Goal: Task Accomplishment & Management: Use online tool/utility

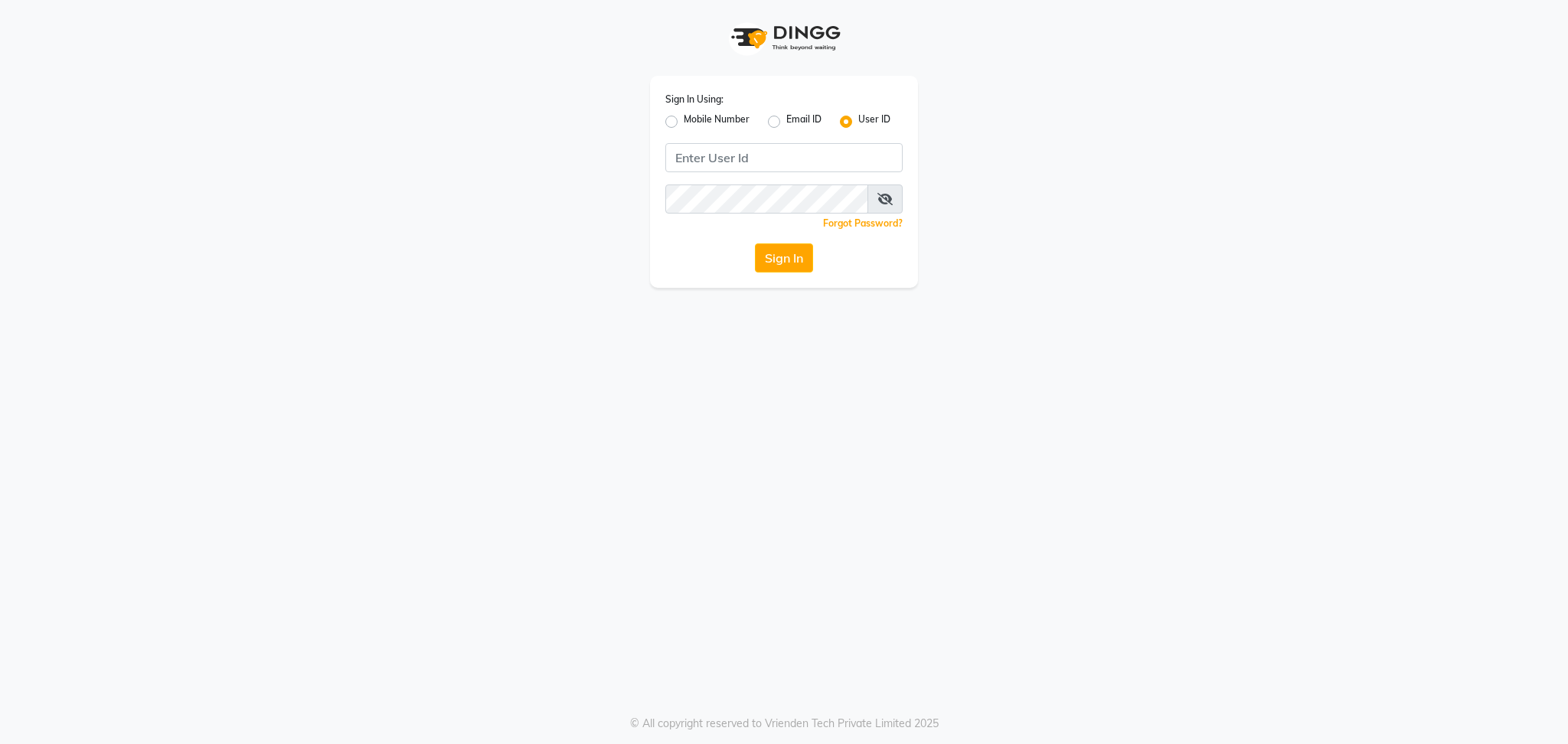
click at [683, 127] on label "Mobile Number" at bounding box center [716, 121] width 66 height 18
click at [683, 122] on input "Mobile Number" at bounding box center [688, 117] width 10 height 10
radio input "true"
radio input "false"
click at [742, 158] on input "Username" at bounding box center [809, 157] width 186 height 29
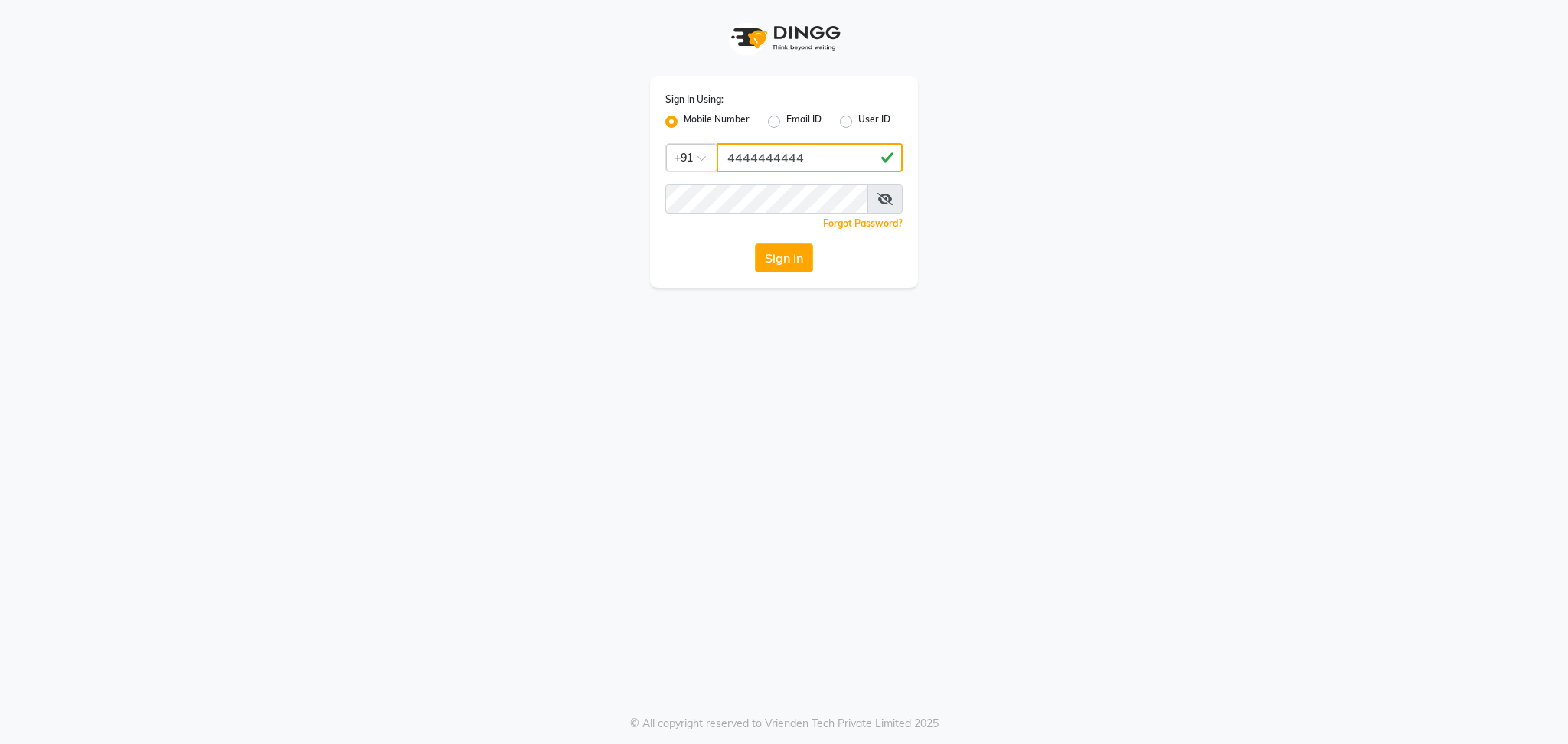
type input "4444444444"
click at [755, 243] on button "Sign In" at bounding box center [784, 257] width 58 height 29
click at [802, 250] on button "Sign In" at bounding box center [784, 257] width 58 height 29
click at [885, 190] on span at bounding box center [885, 199] width 35 height 29
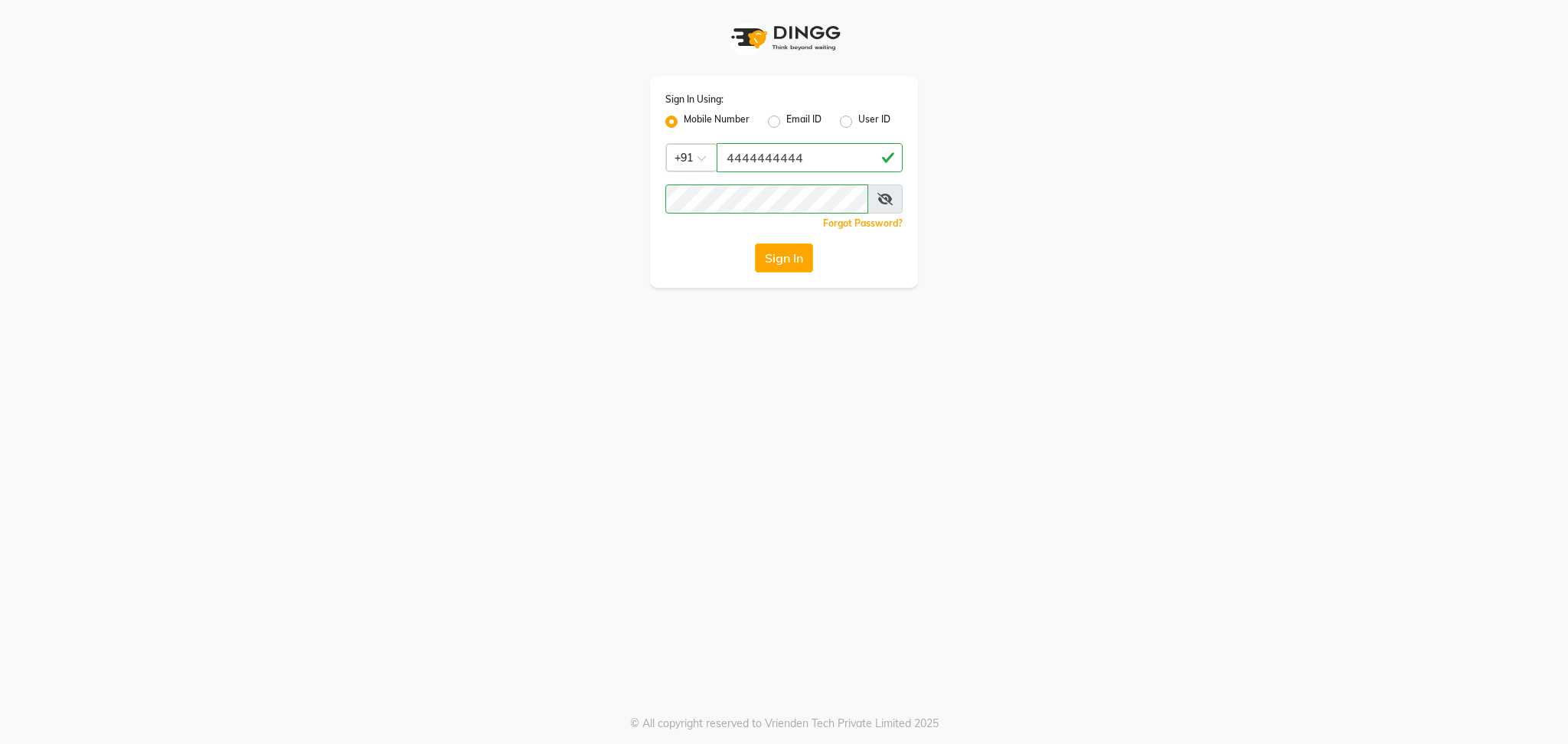
click at [885, 190] on span at bounding box center [885, 199] width 35 height 29
click at [783, 250] on button "Sign In" at bounding box center [784, 257] width 58 height 29
click at [789, 254] on button "Sign In" at bounding box center [784, 257] width 58 height 29
click at [765, 254] on button "Sign In" at bounding box center [784, 257] width 58 height 29
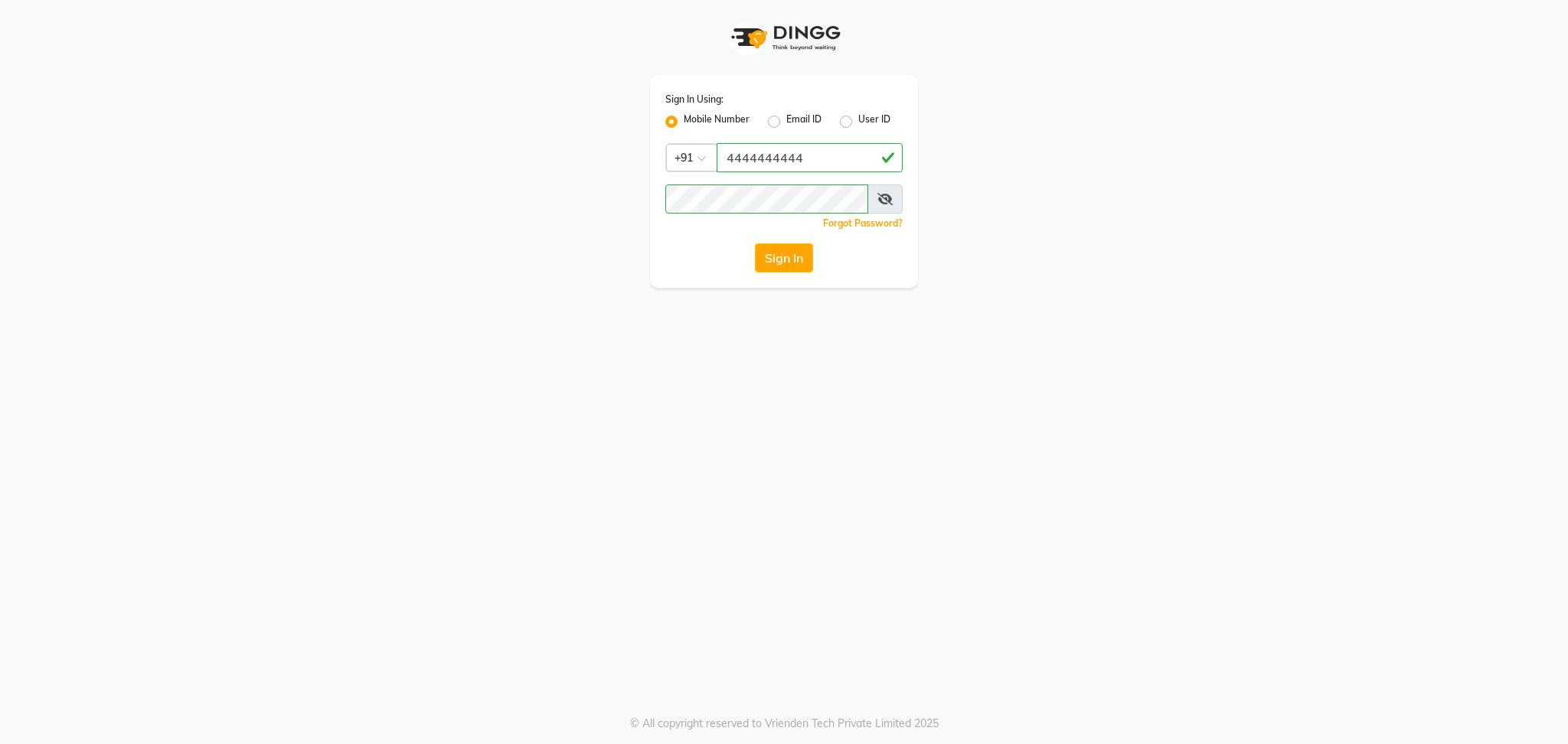
click at [885, 196] on icon at bounding box center [885, 199] width 16 height 13
click at [792, 268] on button "Sign In" at bounding box center [784, 257] width 58 height 29
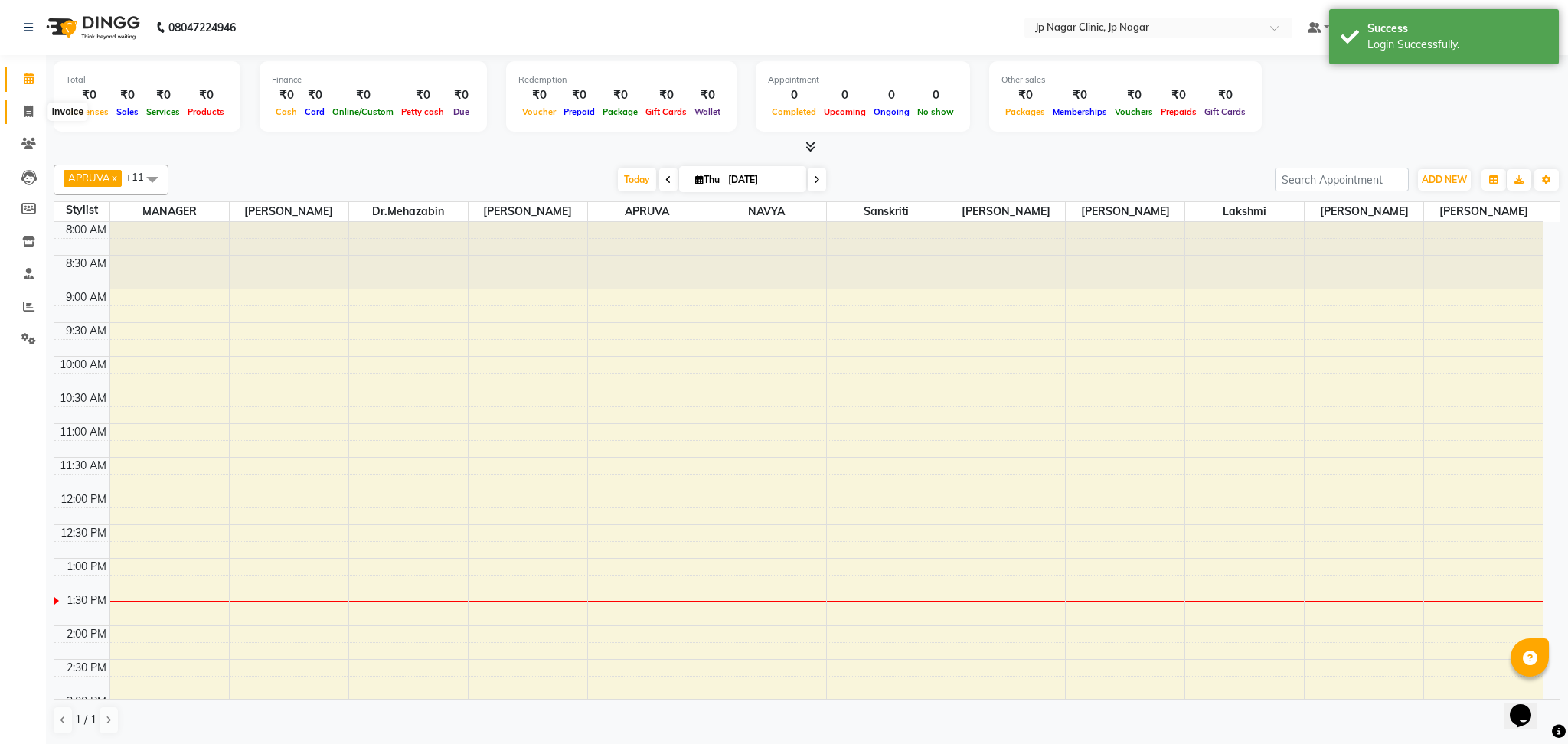
click at [31, 109] on icon at bounding box center [28, 111] width 9 height 12
select select "service"
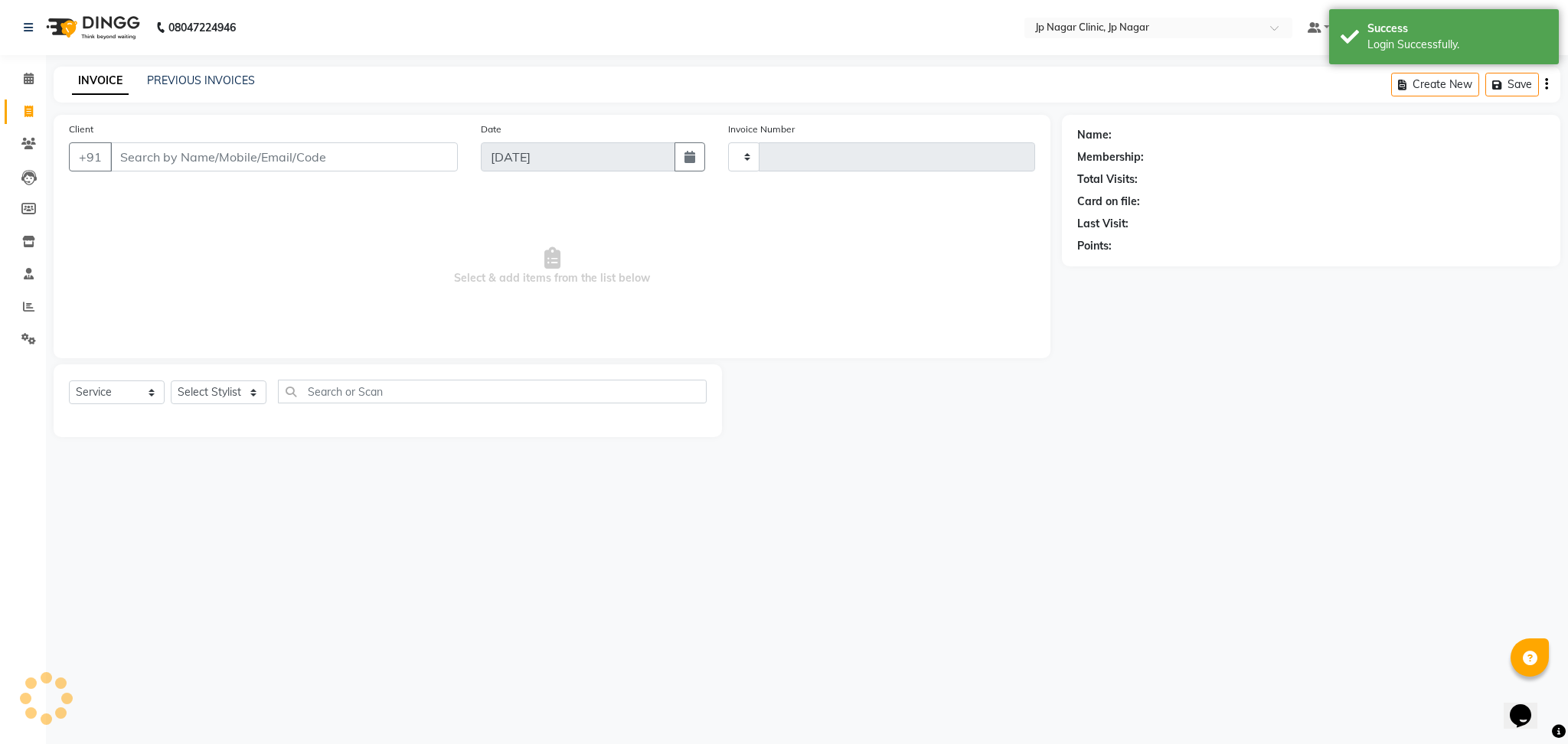
type input "0454"
select select "7443"
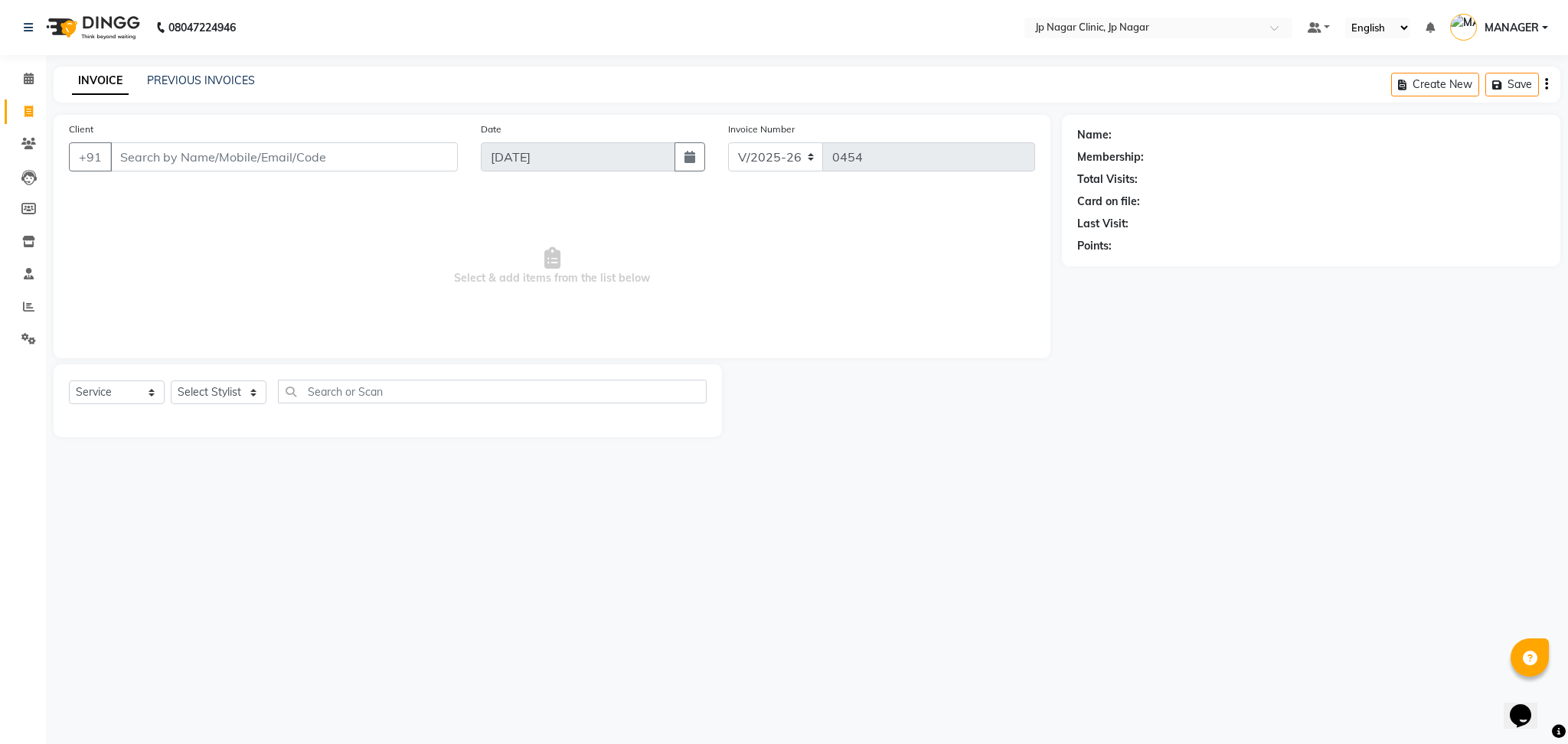
click at [243, 157] on input "Client" at bounding box center [284, 156] width 348 height 29
type input "9"
type input "l"
type input "9353690090"
click at [430, 153] on span "Add Client" at bounding box center [418, 157] width 60 height 16
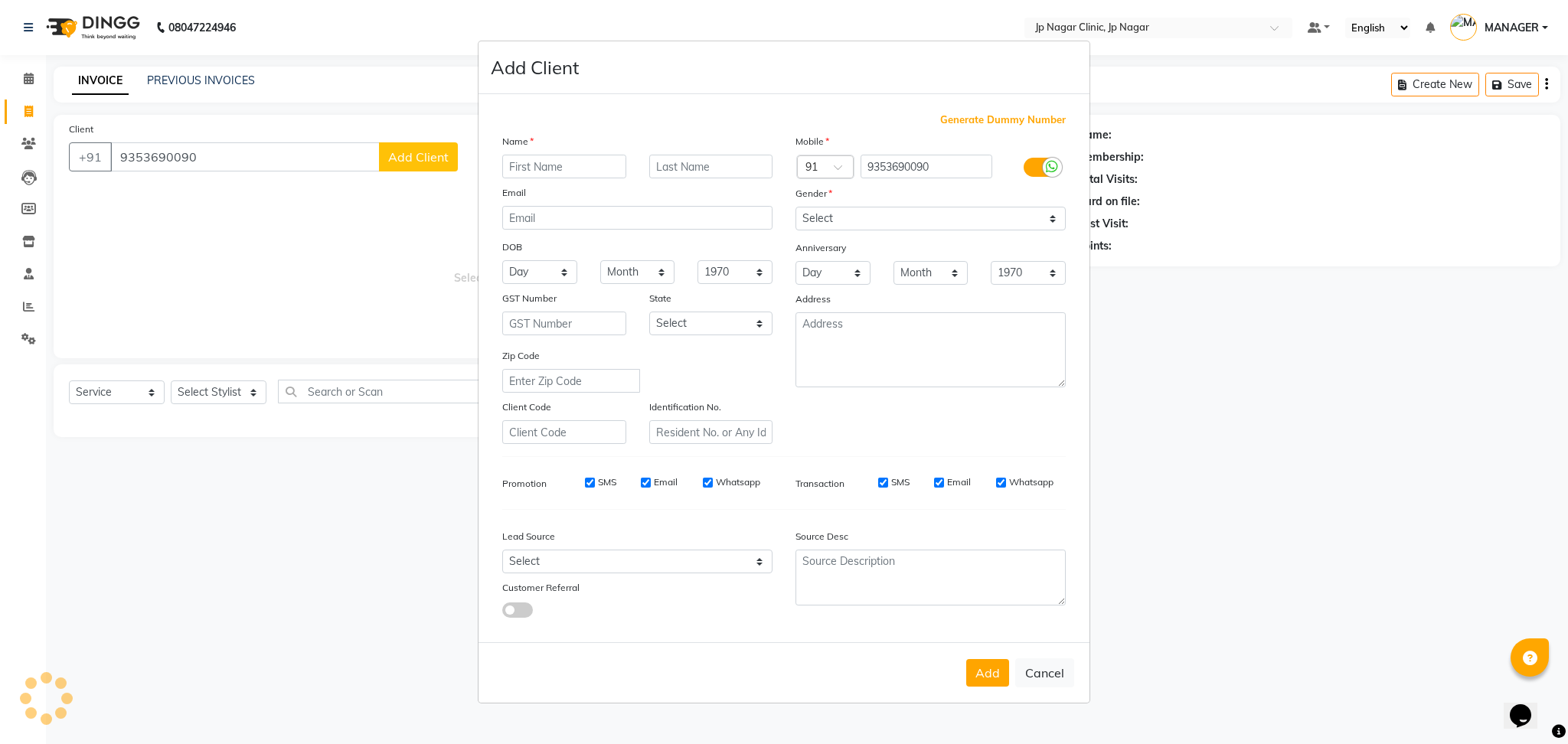
click at [546, 166] on input "text" at bounding box center [564, 167] width 124 height 23
type input "l"
type input "[PERSON_NAME]"
click at [891, 221] on select "Select [DEMOGRAPHIC_DATA] [DEMOGRAPHIC_DATA] Other Prefer Not To Say" at bounding box center [930, 218] width 270 height 23
select select "[DEMOGRAPHIC_DATA]"
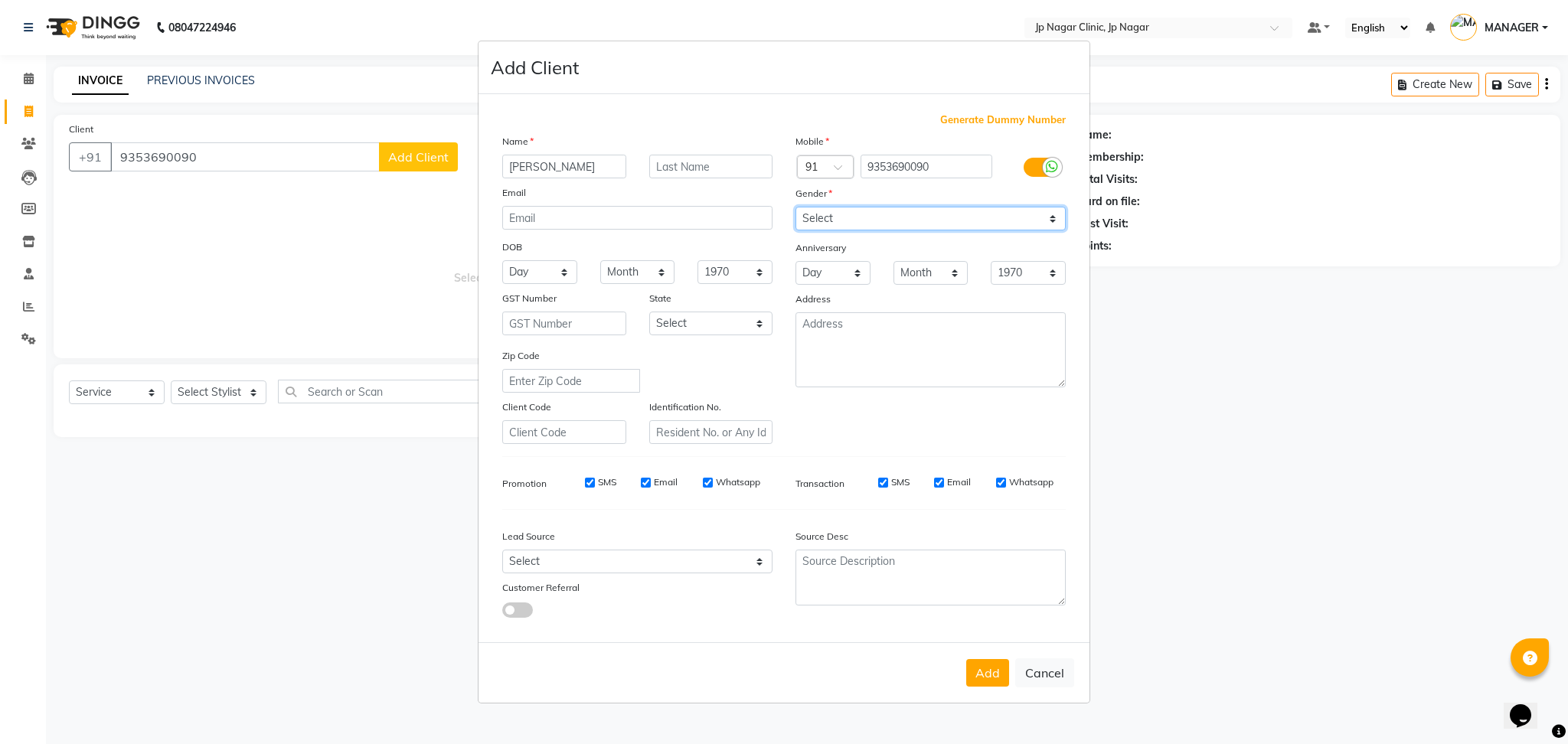
click at [795, 207] on select "Select [DEMOGRAPHIC_DATA] [DEMOGRAPHIC_DATA] Other Prefer Not To Say" at bounding box center [930, 218] width 270 height 23
click at [997, 662] on button "Add" at bounding box center [987, 672] width 43 height 27
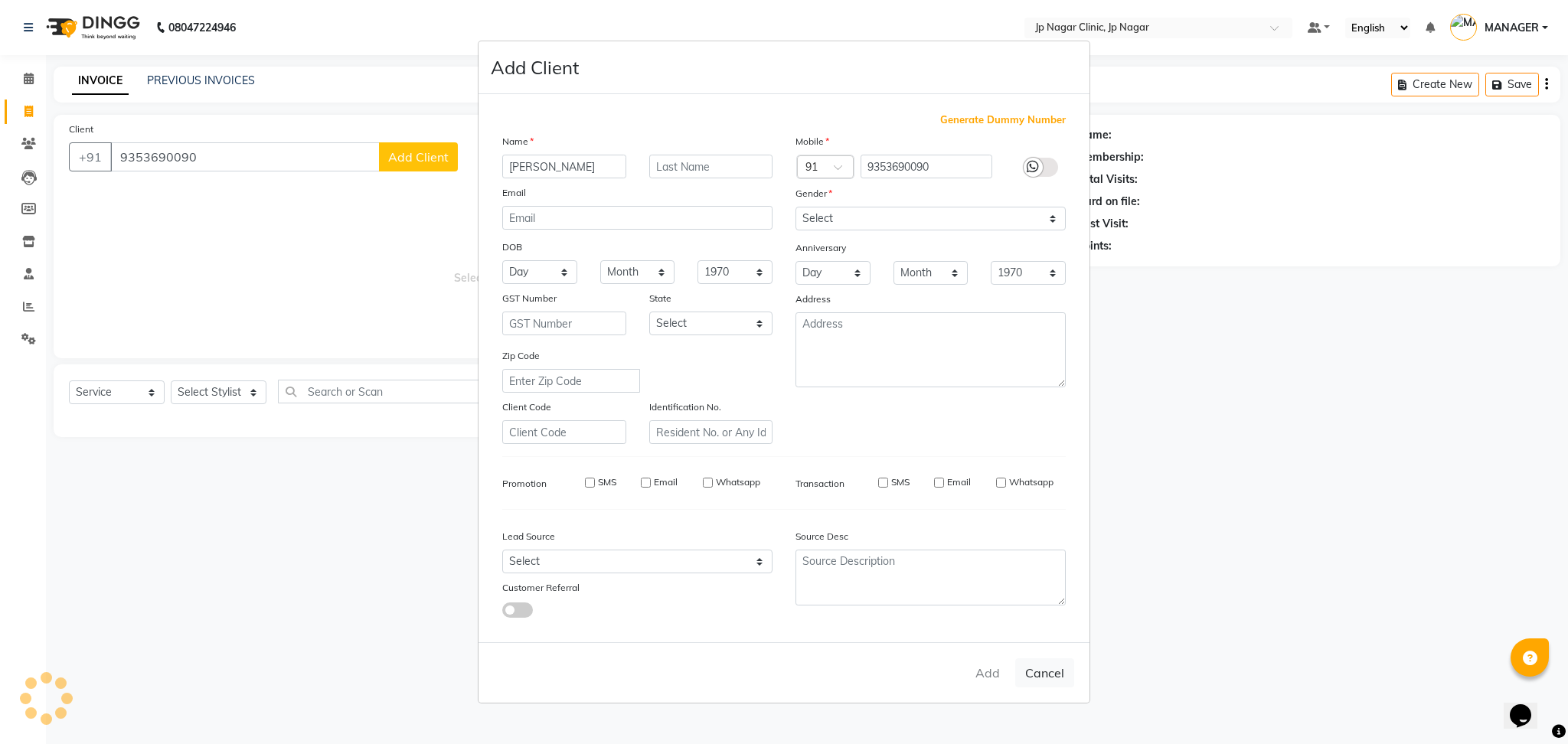
select select
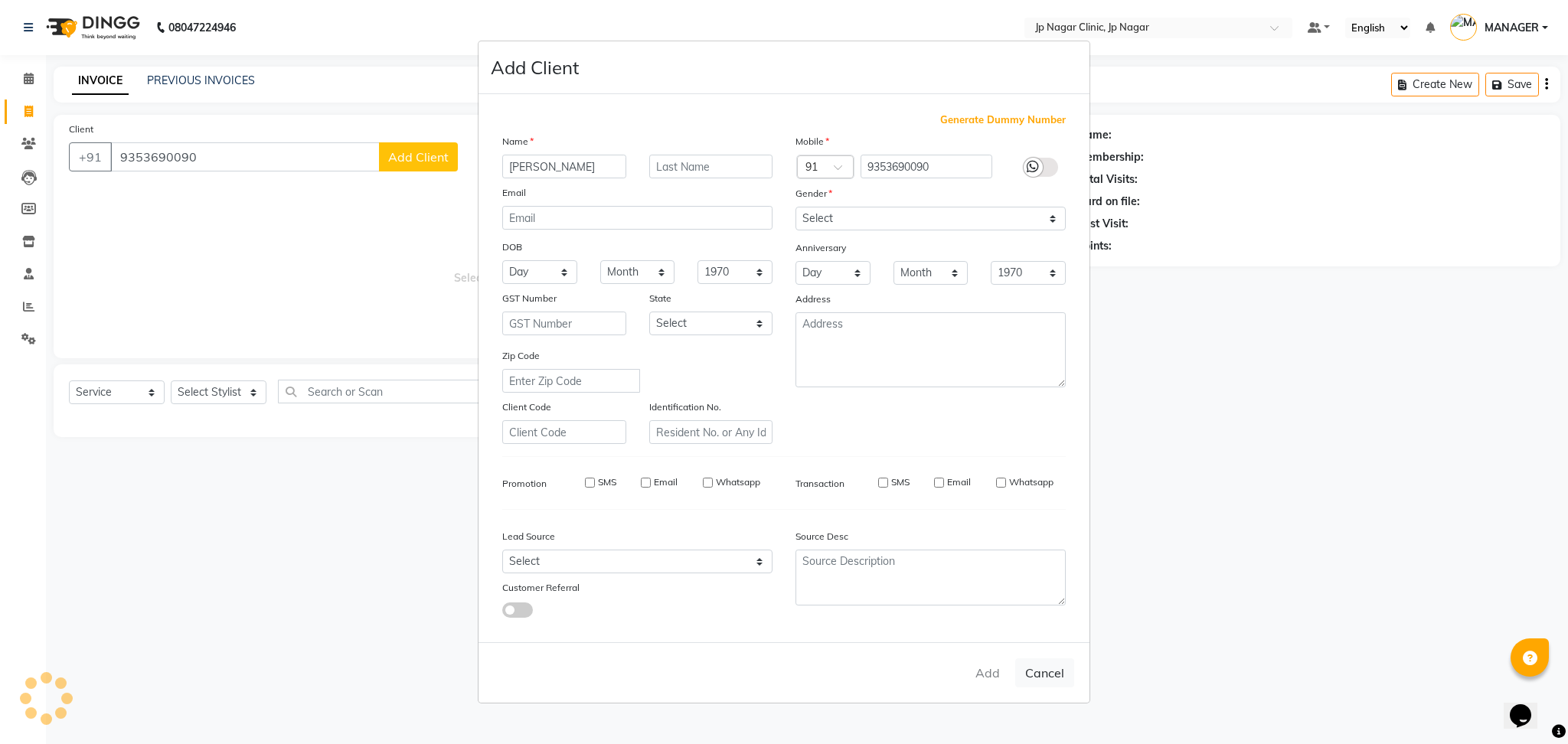
select select
checkbox input "false"
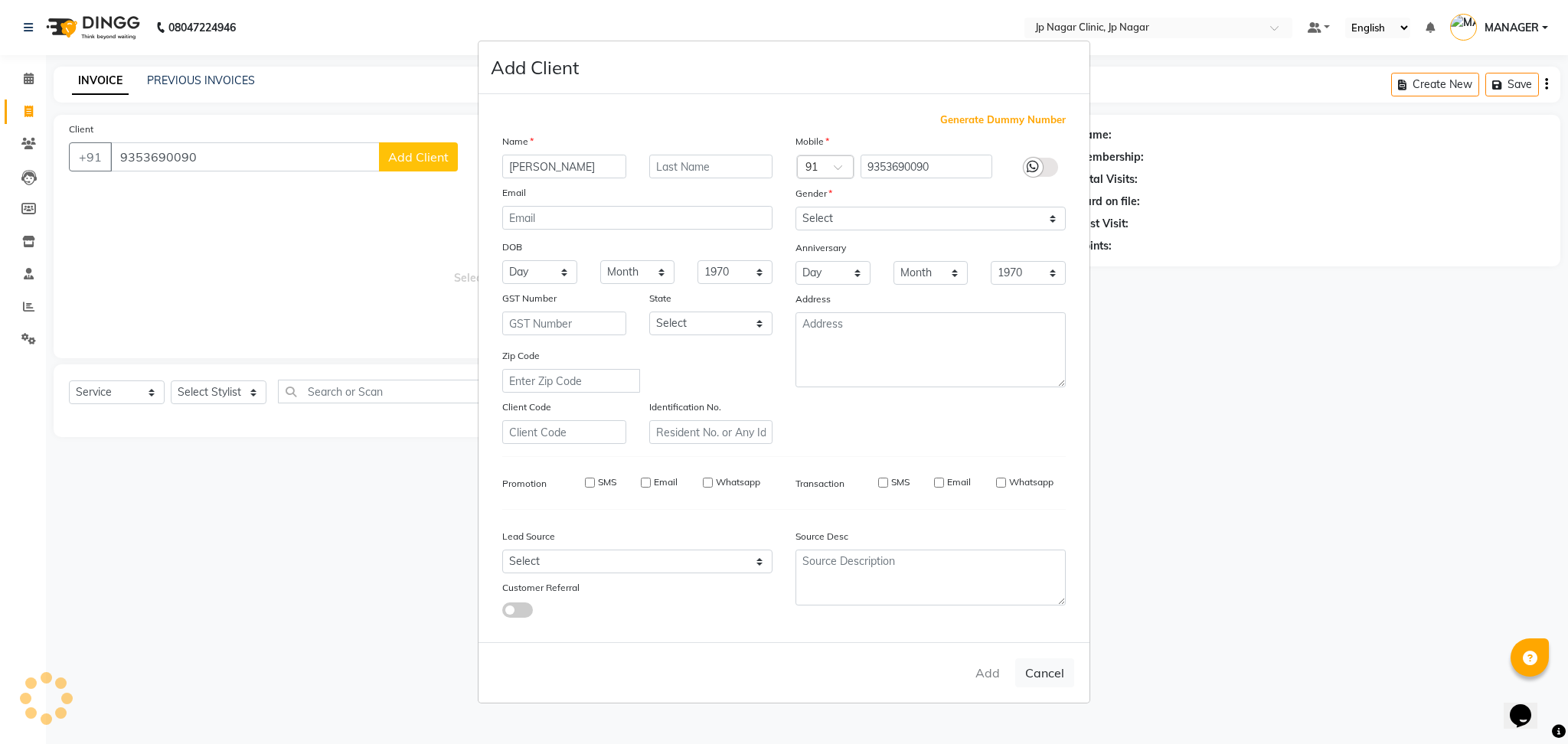
checkbox input "false"
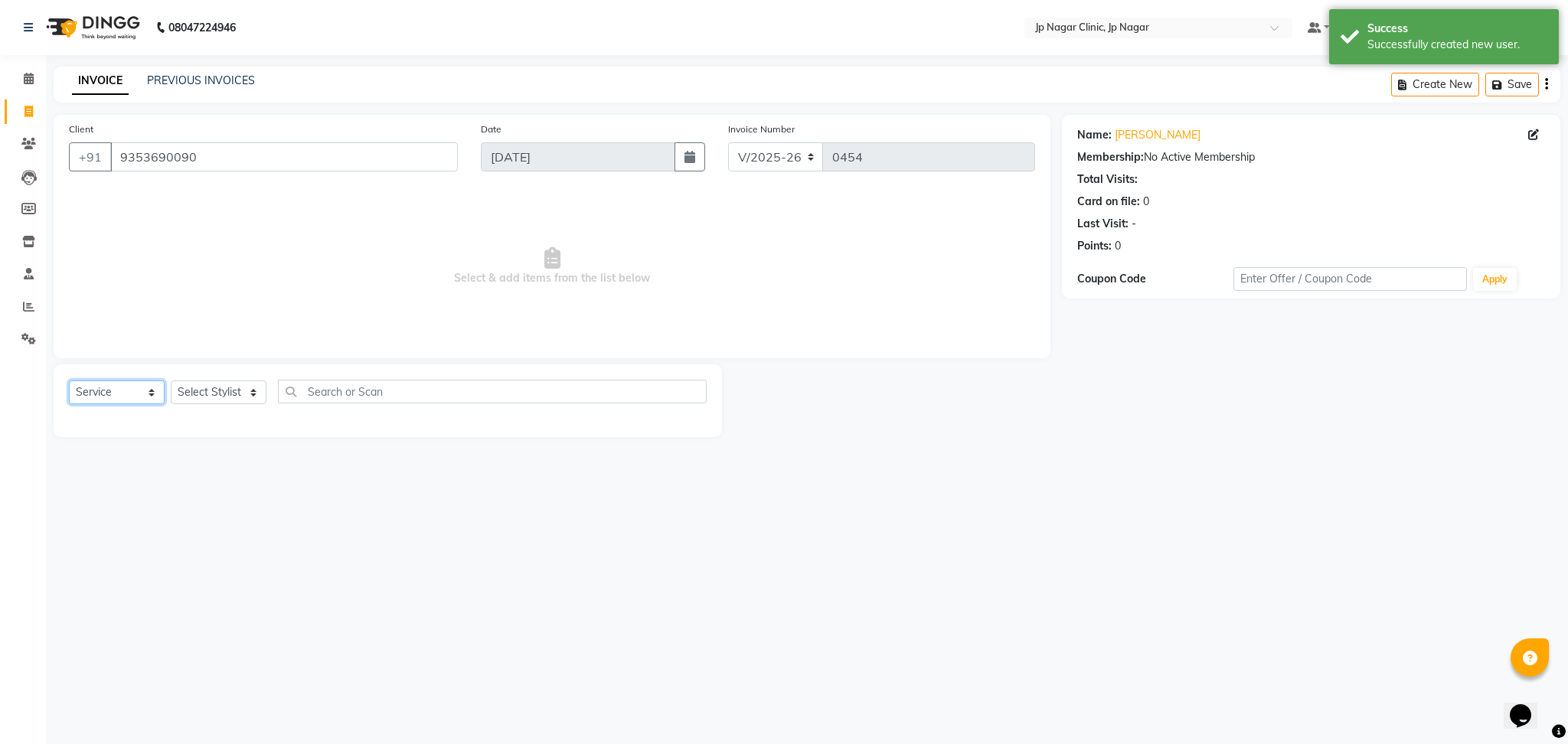
click at [115, 404] on select "Select Service Product Membership Package Voucher Prepaid Gift Card" at bounding box center [117, 392] width 96 height 23
select select "product"
click at [69, 381] on select "Select Service Product Membership Package Voucher Prepaid Gift Card" at bounding box center [117, 392] width 96 height 23
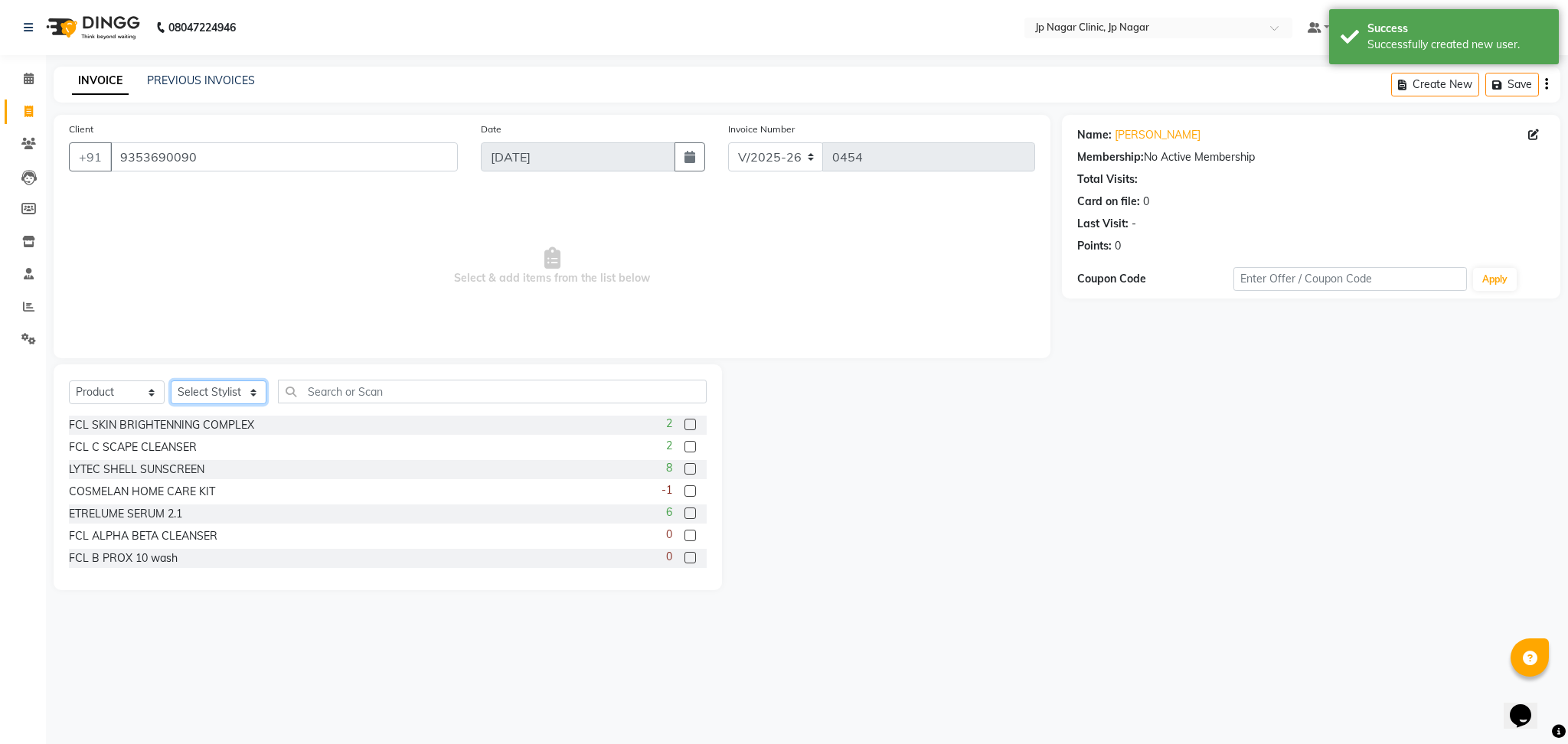
click at [211, 393] on select "Select Stylist APRUVA [PERSON_NAME] [PERSON_NAME] [PERSON_NAME] [PERSON_NAME] l…" at bounding box center [218, 392] width 96 height 23
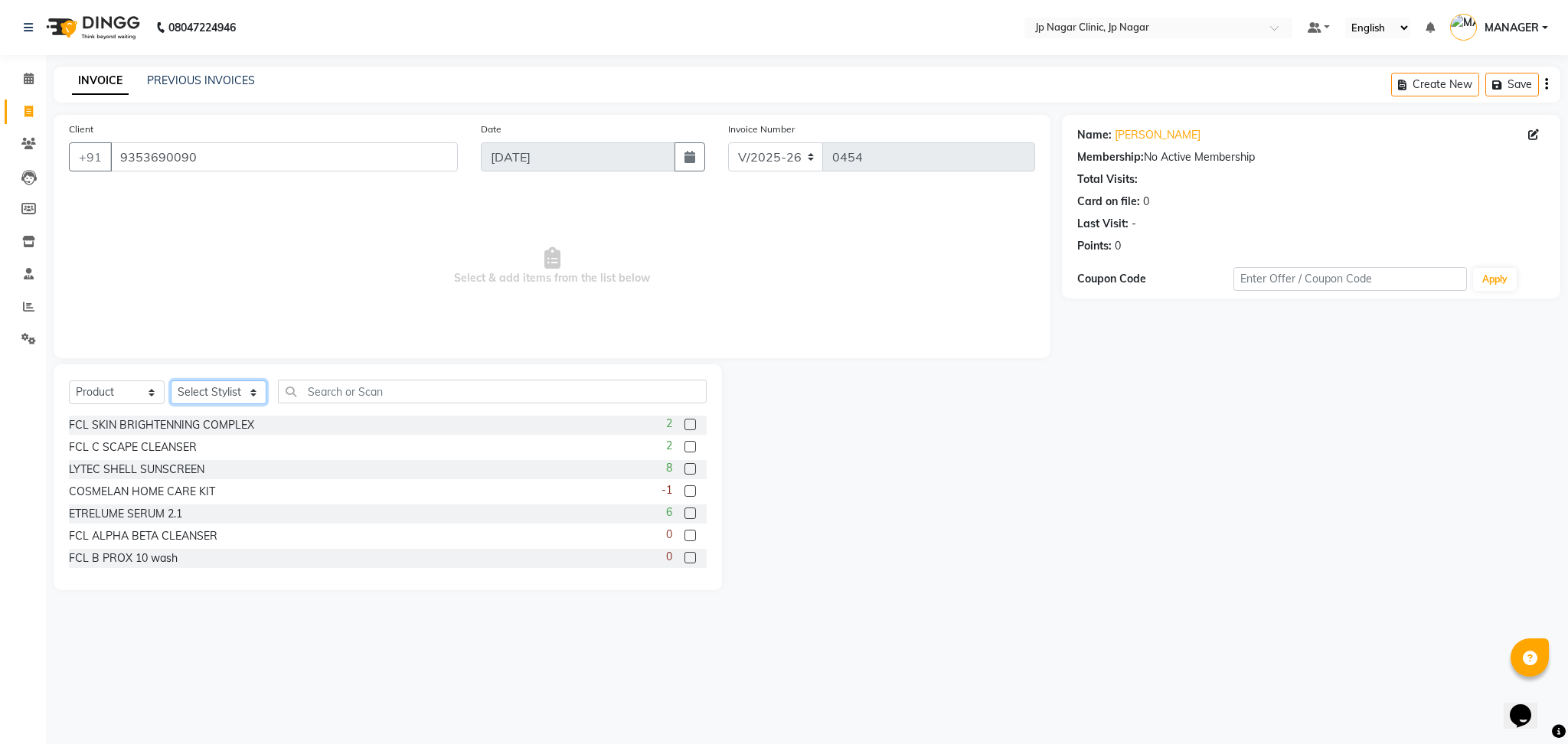
select select "65422"
click at [171, 381] on select "Select Stylist APRUVA [PERSON_NAME] [PERSON_NAME] [PERSON_NAME] [PERSON_NAME] l…" at bounding box center [218, 392] width 96 height 23
click at [310, 394] on input "text" at bounding box center [492, 391] width 429 height 23
type input "glo"
click at [684, 467] on label at bounding box center [690, 469] width 12 height 12
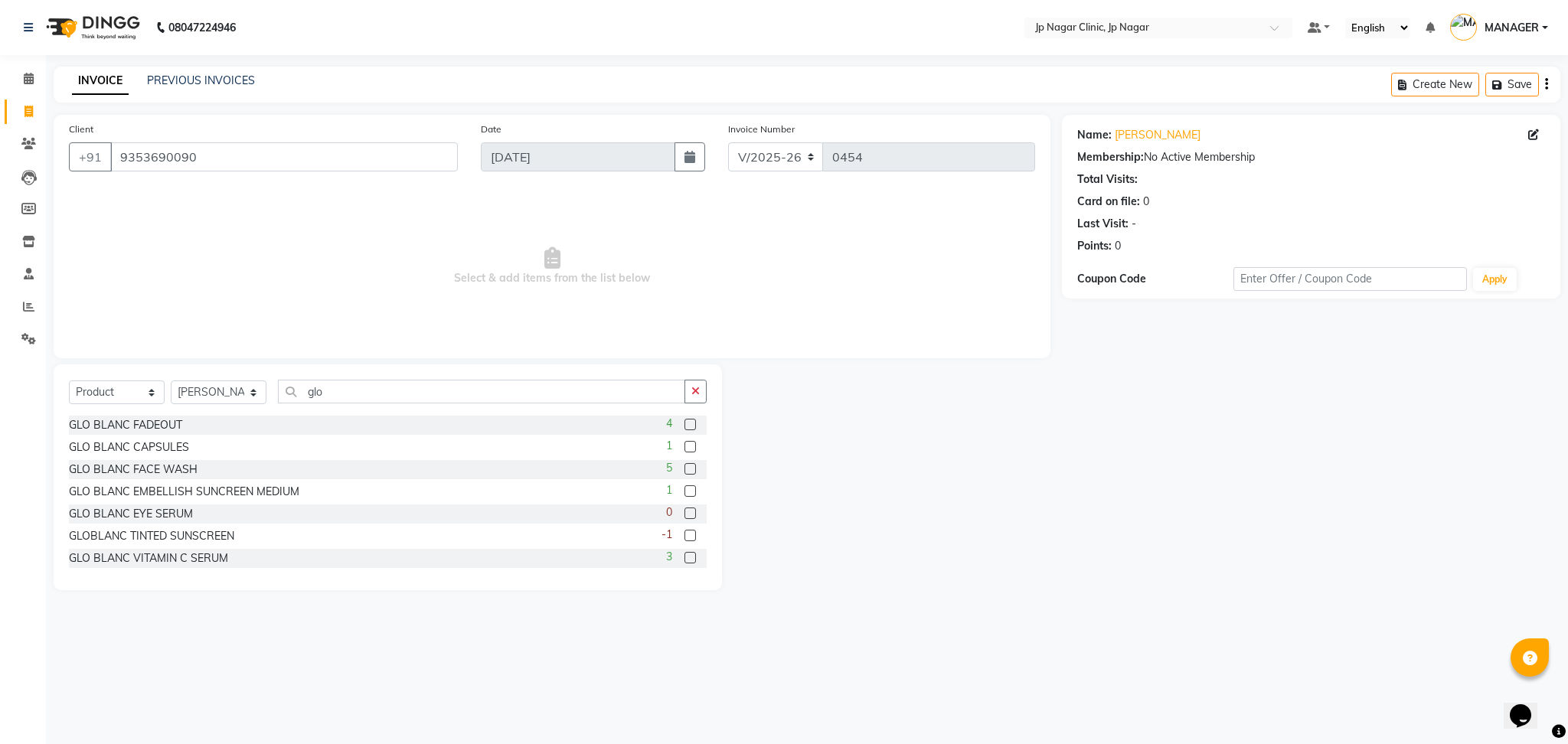
click at [684, 467] on input "checkbox" at bounding box center [689, 469] width 10 height 10
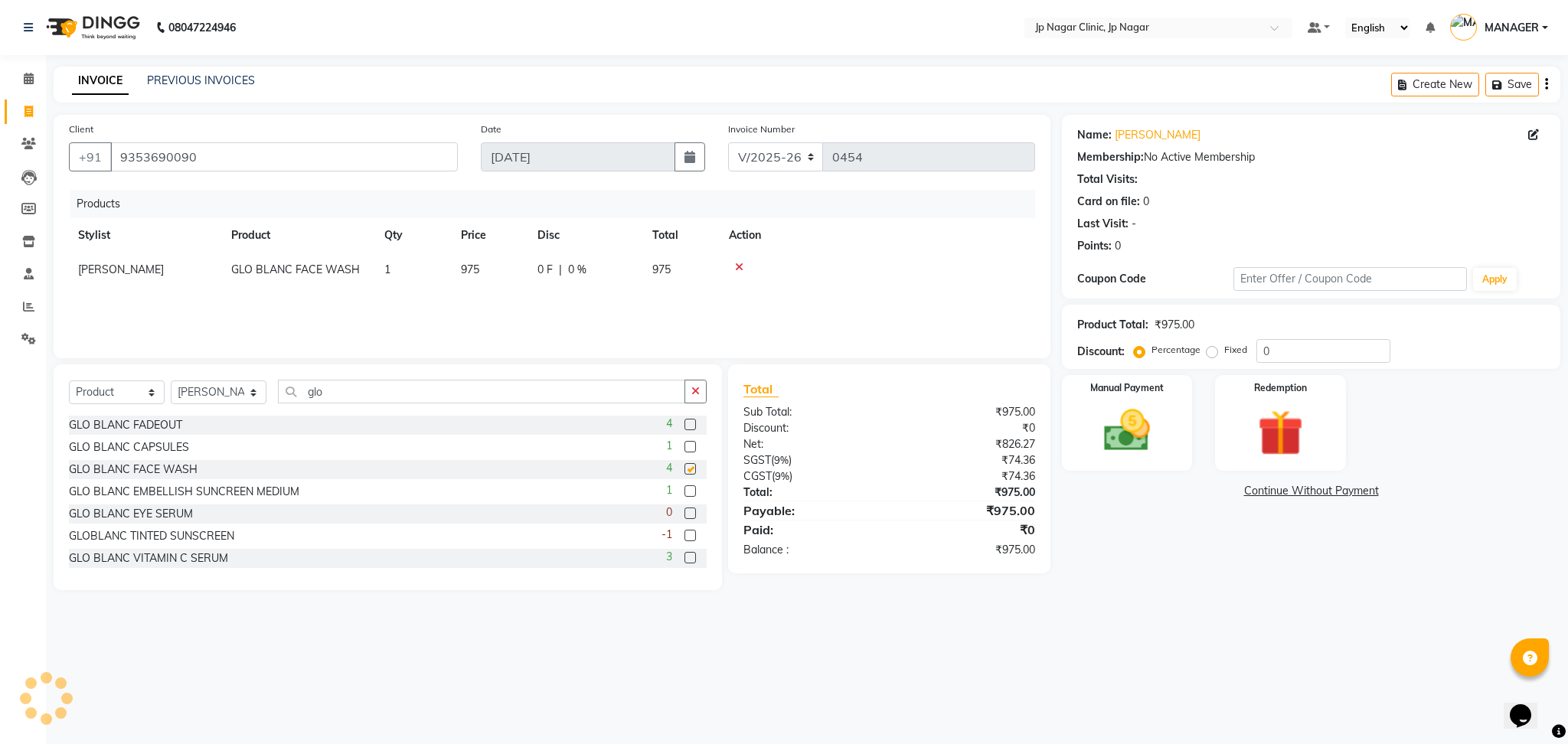
checkbox input "false"
click at [486, 387] on input "glo" at bounding box center [481, 391] width 407 height 23
type input "g"
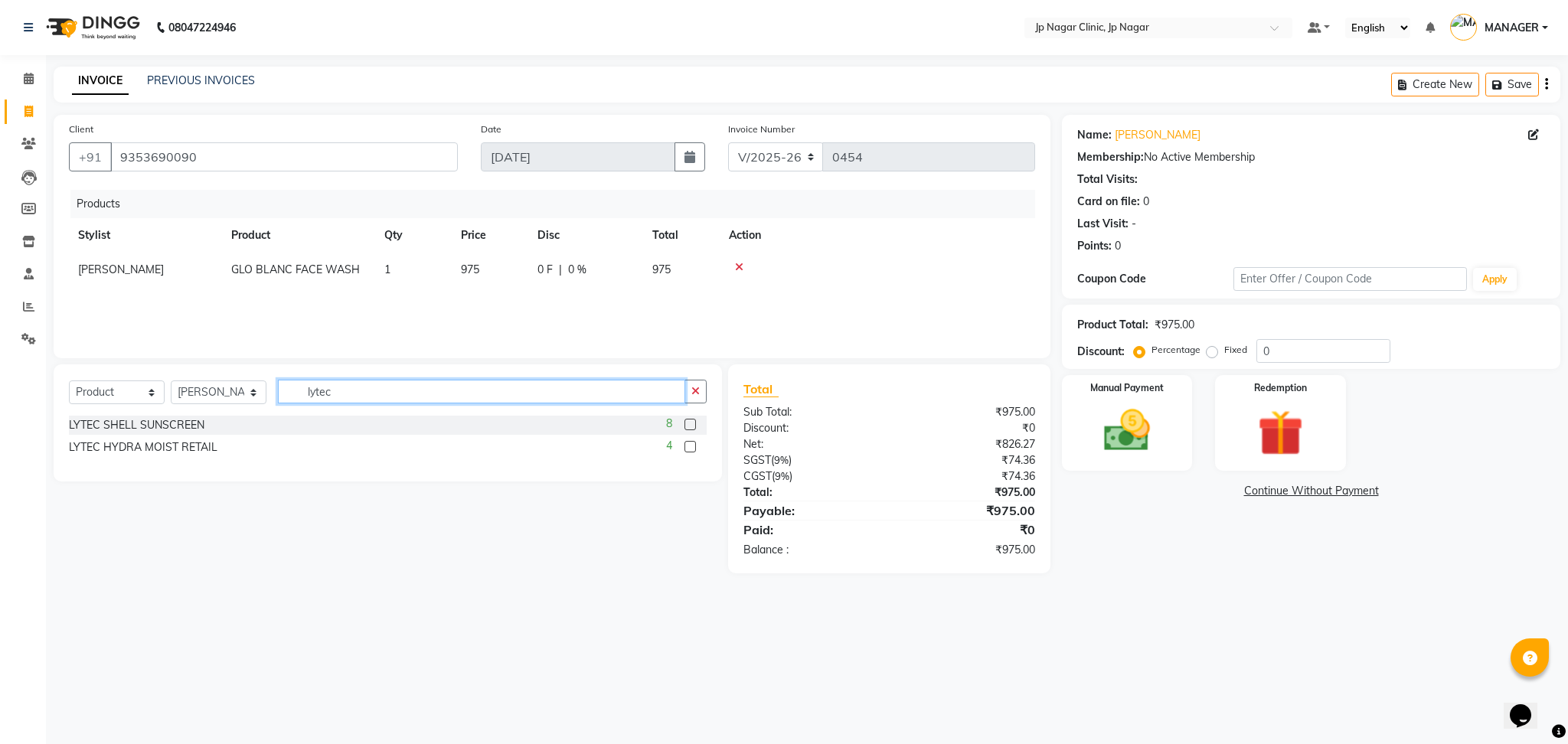
type input "lytec"
click at [691, 443] on label at bounding box center [690, 446] width 12 height 12
click at [691, 443] on input "checkbox" at bounding box center [689, 447] width 10 height 10
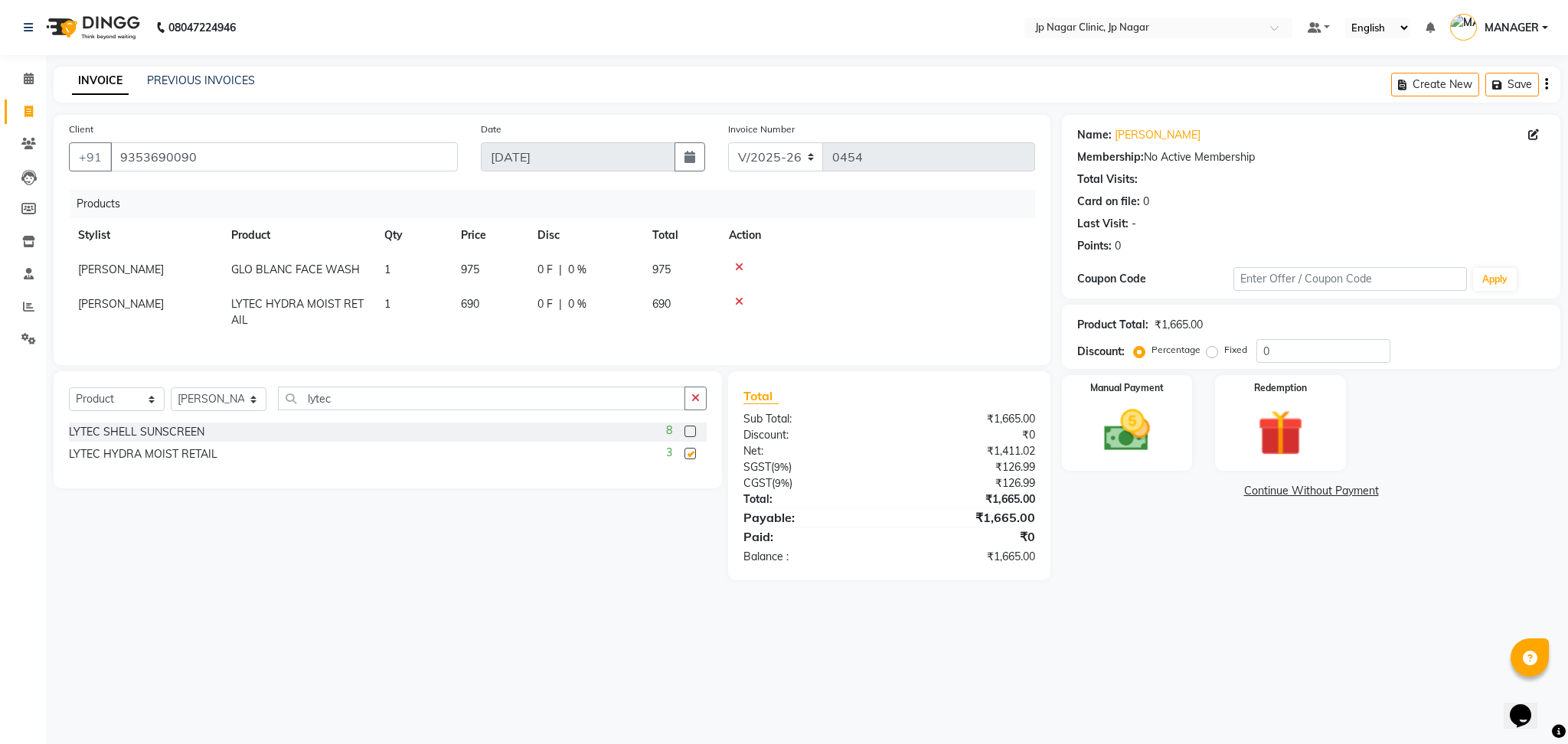
checkbox input "false"
click at [618, 406] on input "lytec" at bounding box center [481, 398] width 407 height 23
type input "l"
type input "solr"
click at [686, 437] on label at bounding box center [690, 431] width 12 height 12
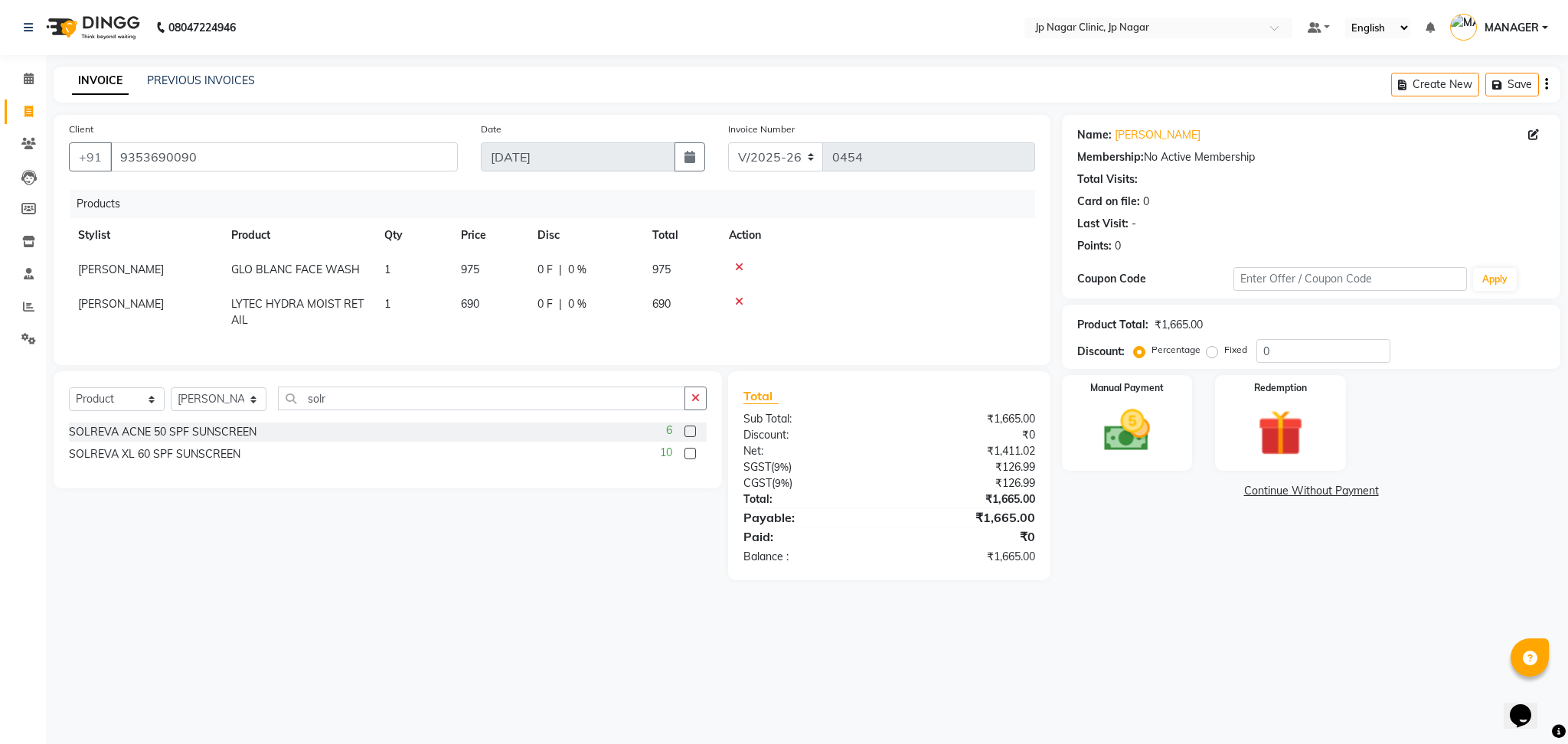
click at [686, 437] on input "checkbox" at bounding box center [689, 432] width 10 height 10
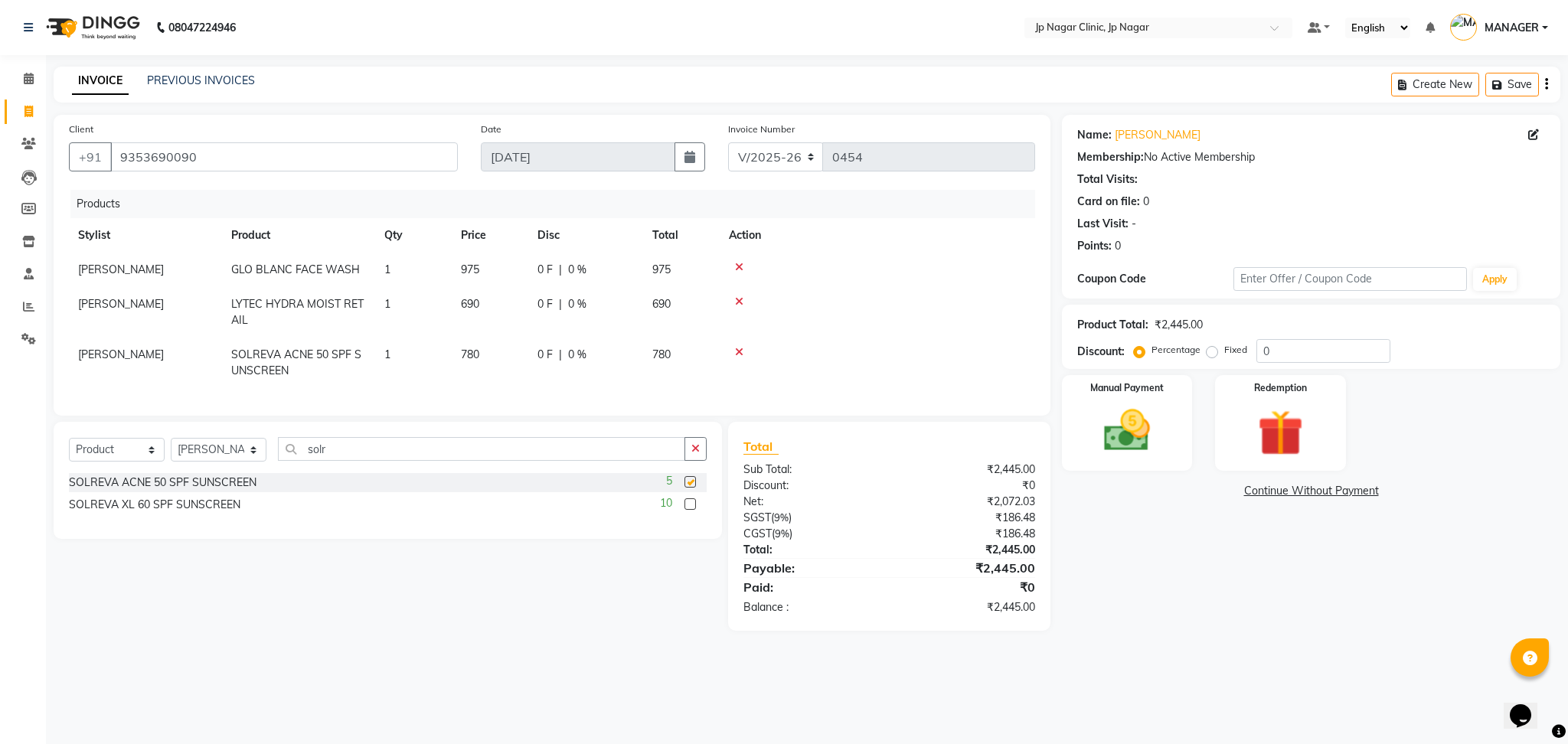
checkbox input "false"
click at [705, 456] on button "button" at bounding box center [695, 448] width 22 height 23
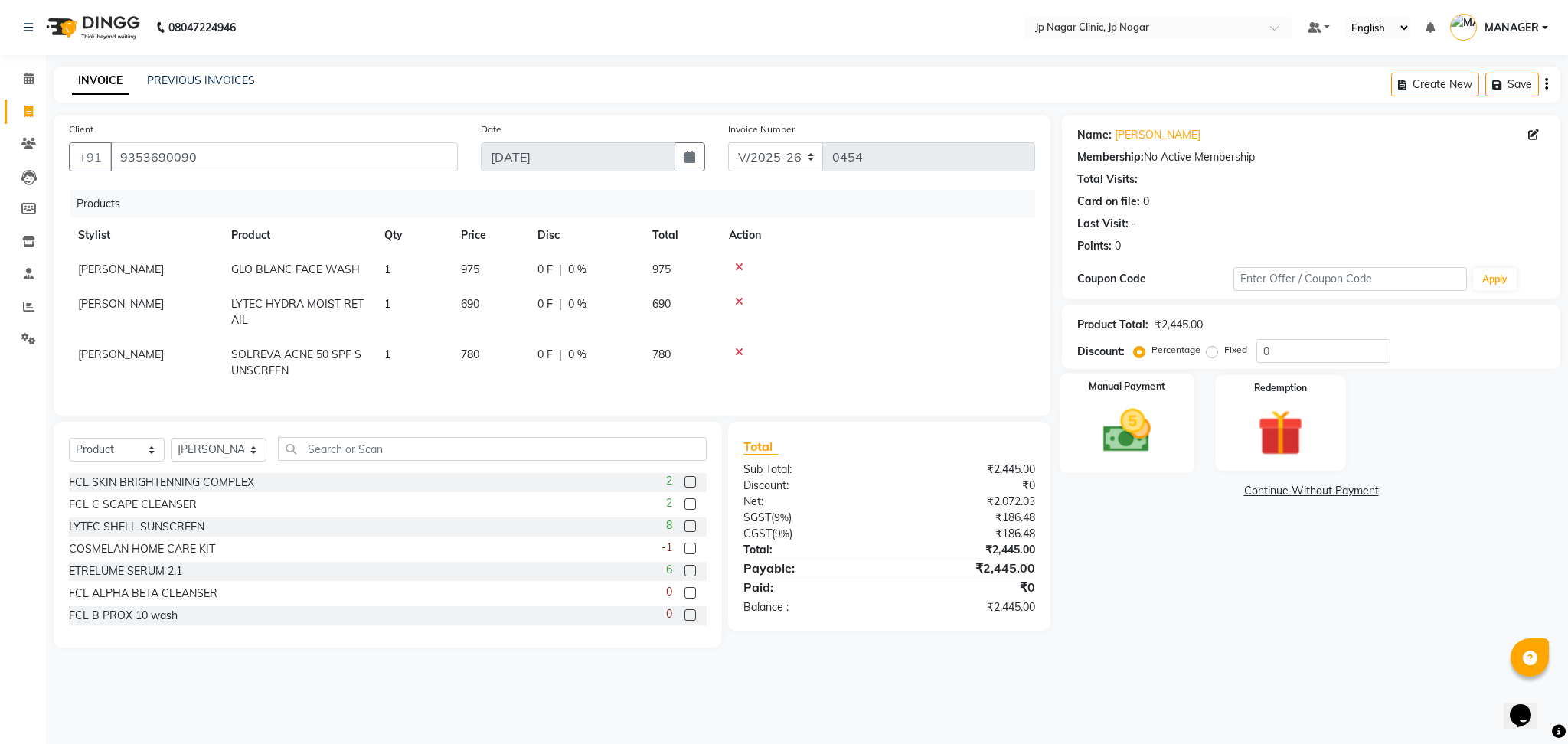
click at [1147, 401] on div "Manual Payment" at bounding box center [1127, 422] width 135 height 99
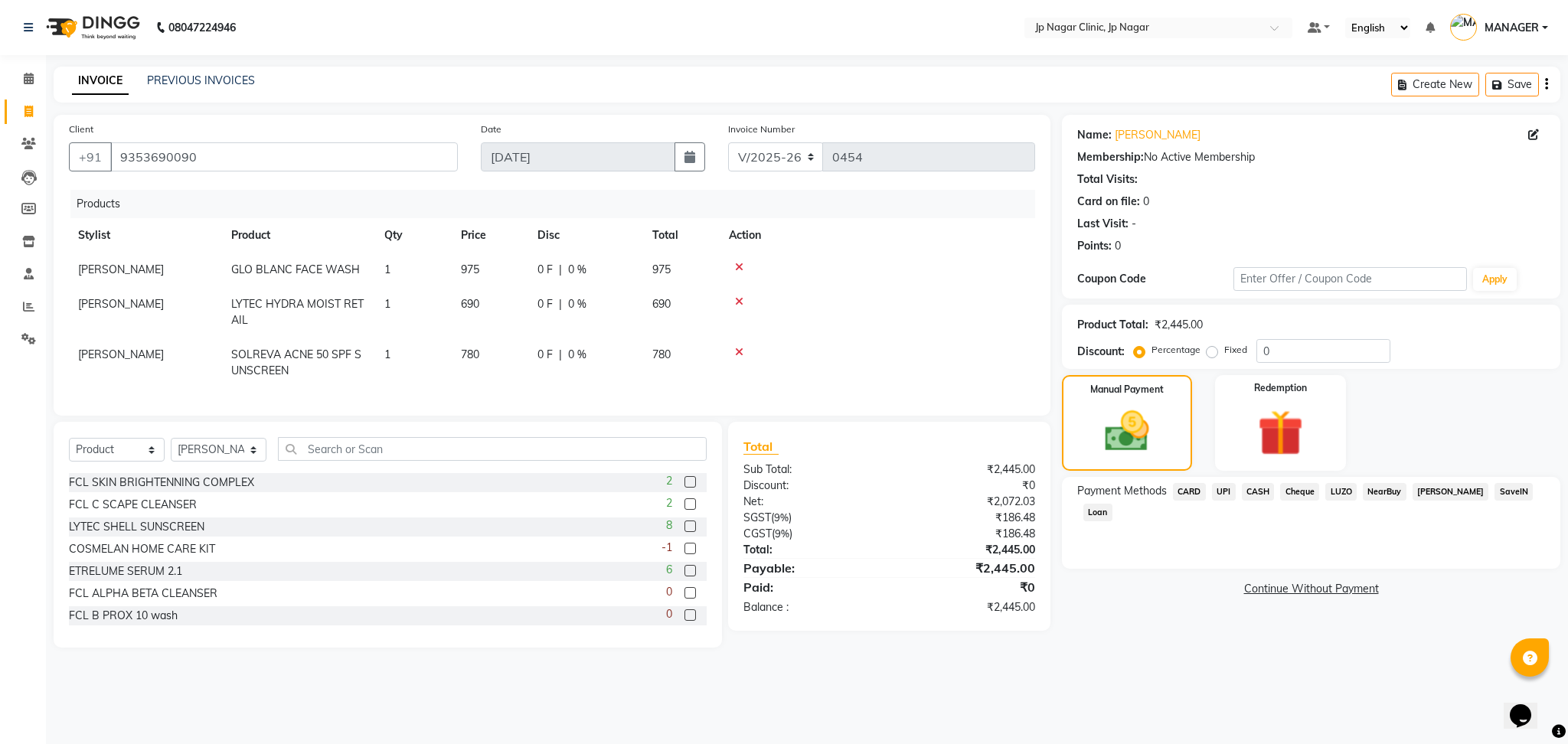
click at [1221, 488] on span "UPI" at bounding box center [1224, 491] width 23 height 17
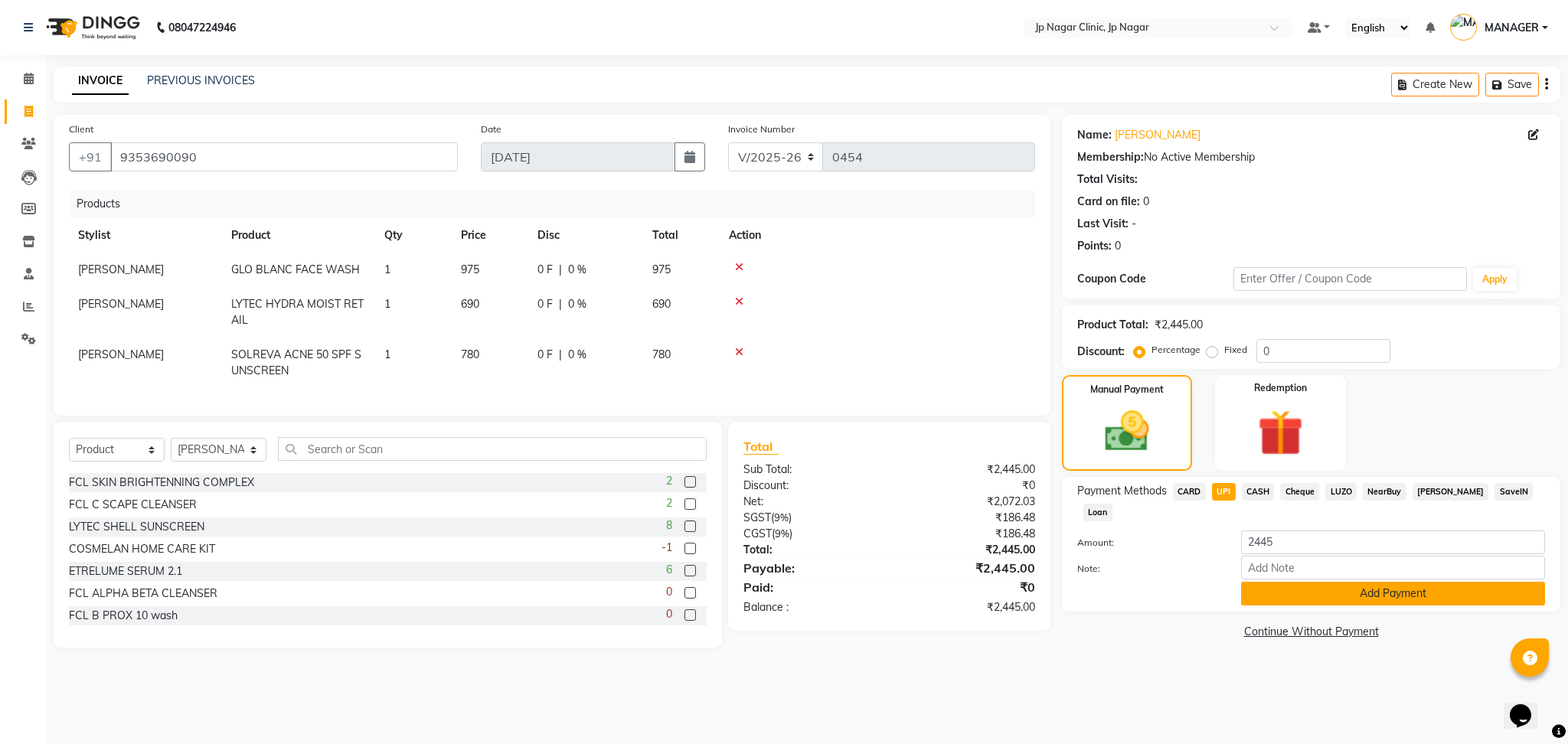
click at [1265, 592] on button "Add Payment" at bounding box center [1393, 593] width 304 height 23
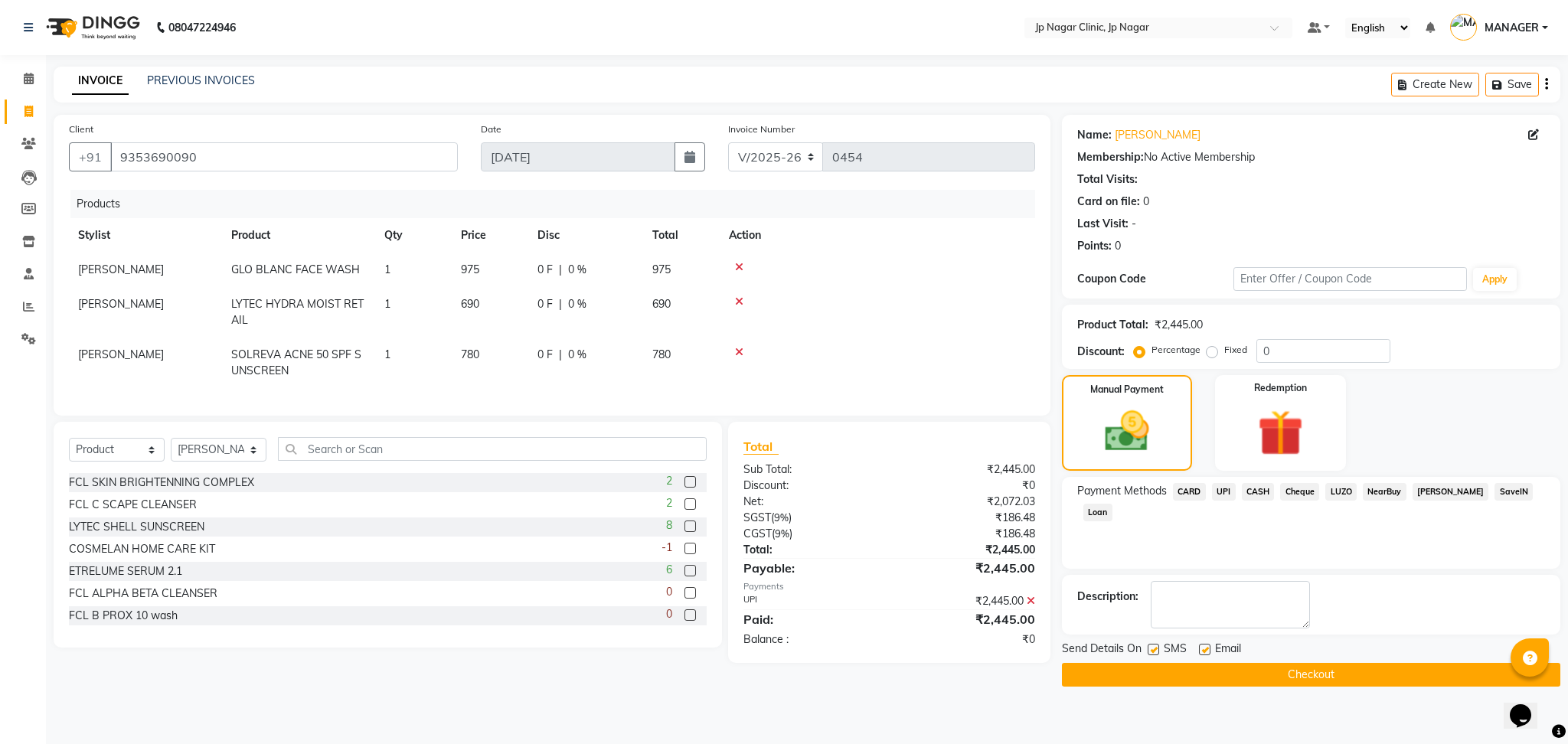
click at [1230, 673] on button "Checkout" at bounding box center [1310, 674] width 499 height 23
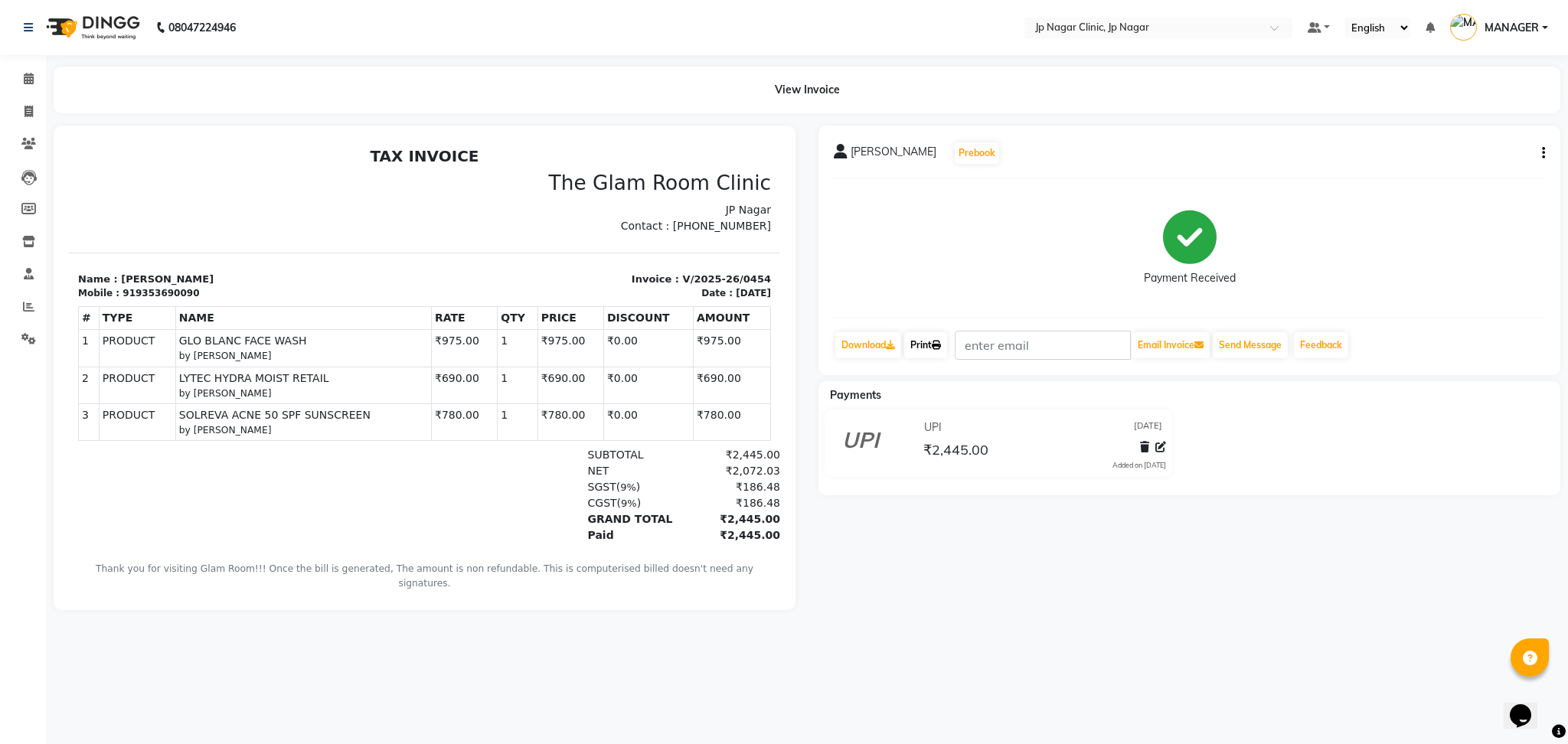
click at [925, 336] on link "Print" at bounding box center [925, 344] width 43 height 26
drag, startPoint x: 1109, startPoint y: 628, endPoint x: 1044, endPoint y: 385, distance: 251.5
click at [1044, 385] on main "View Invoice [PERSON_NAME] Prebook Payment Received Download Print Email Invoic…" at bounding box center [807, 350] width 1522 height 566
click at [27, 87] on span at bounding box center [29, 79] width 27 height 17
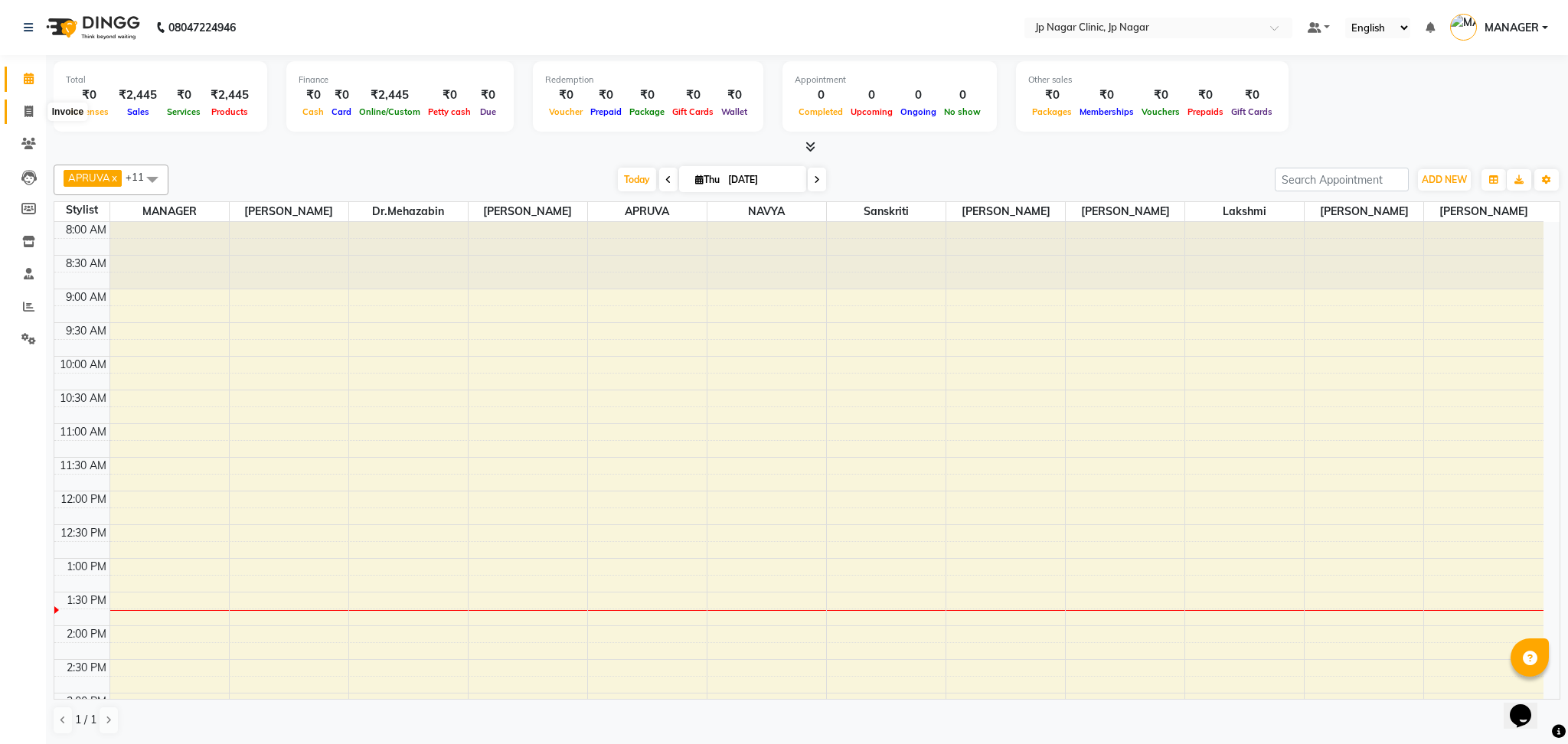
click at [26, 110] on icon at bounding box center [28, 111] width 9 height 12
select select "service"
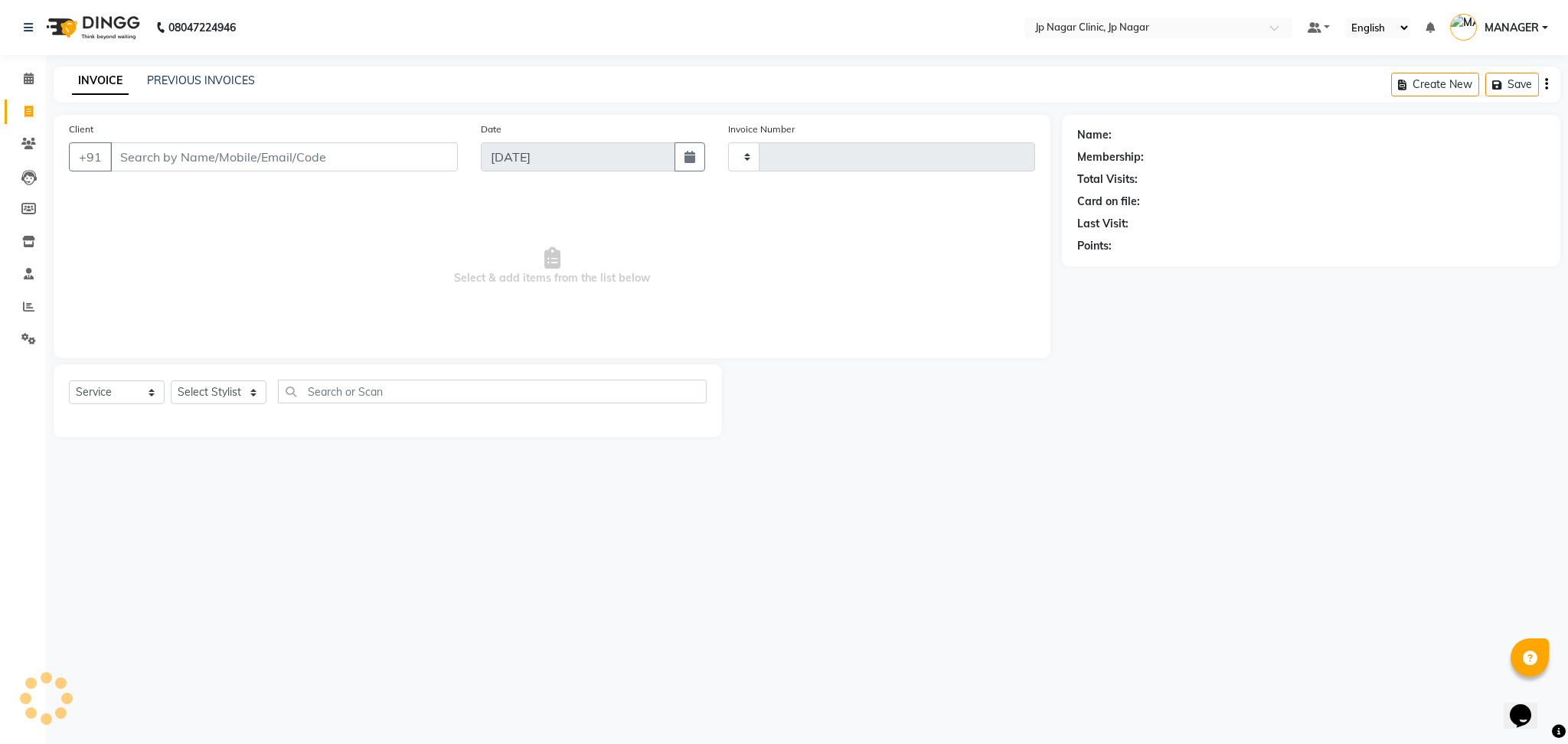
type input "0455"
select select "7443"
type input "7760460462"
